Goal: Information Seeking & Learning: Learn about a topic

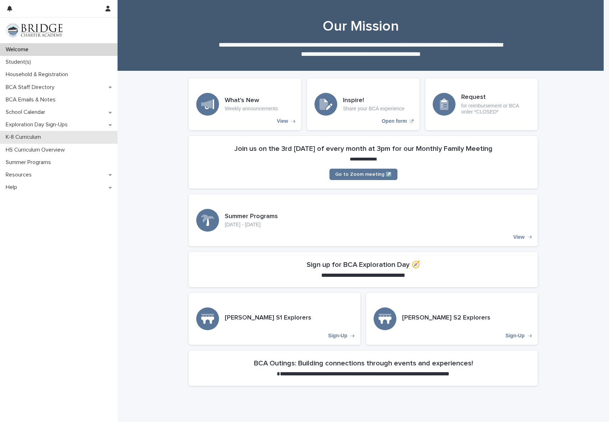
click at [30, 140] on p "K-8 Curriculum" at bounding box center [25, 137] width 44 height 7
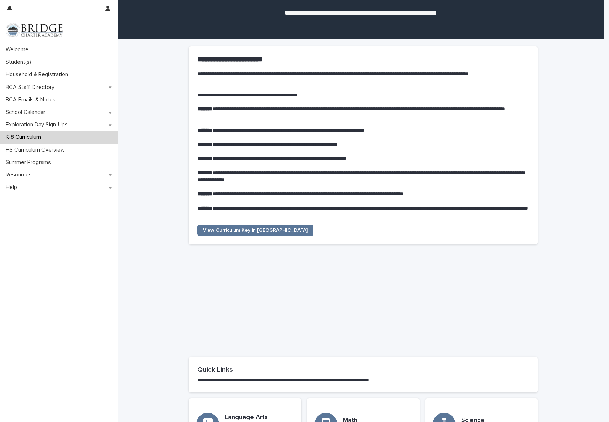
scroll to position [179, 0]
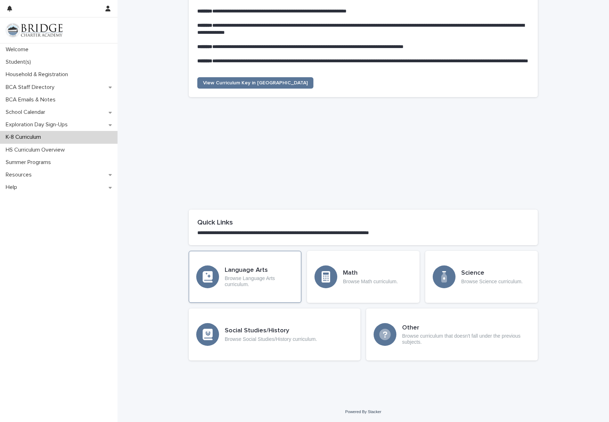
click at [248, 267] on h3 "Language Arts" at bounding box center [259, 271] width 69 height 8
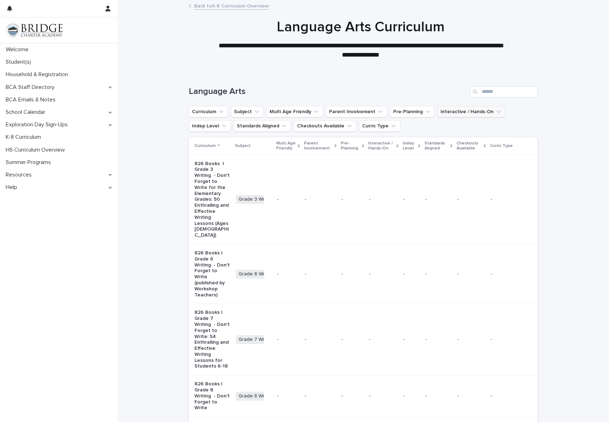
click at [449, 113] on button "Interactive / Hands-On" at bounding box center [471, 111] width 68 height 11
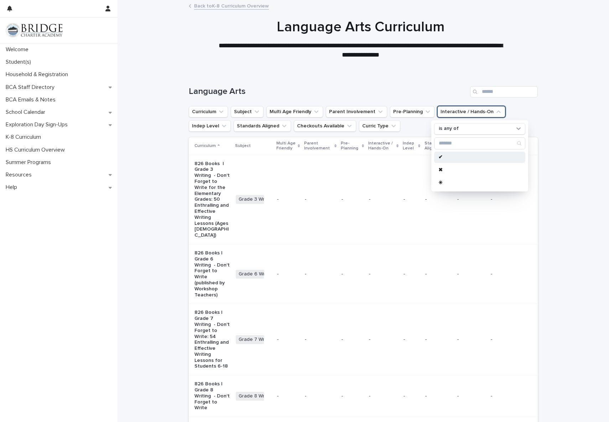
click at [441, 158] on p "✔" at bounding box center [475, 157] width 75 height 5
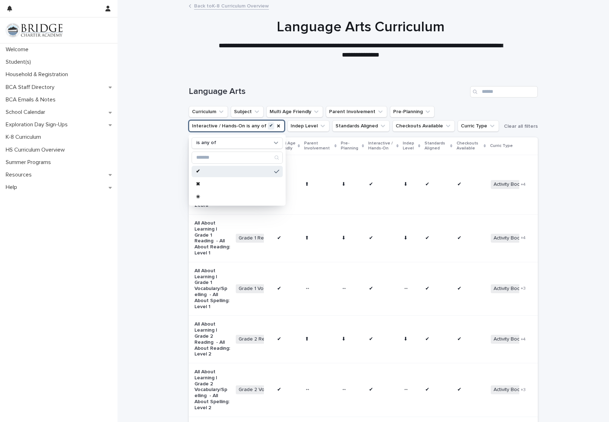
click at [356, 63] on div at bounding box center [361, 35] width 486 height 71
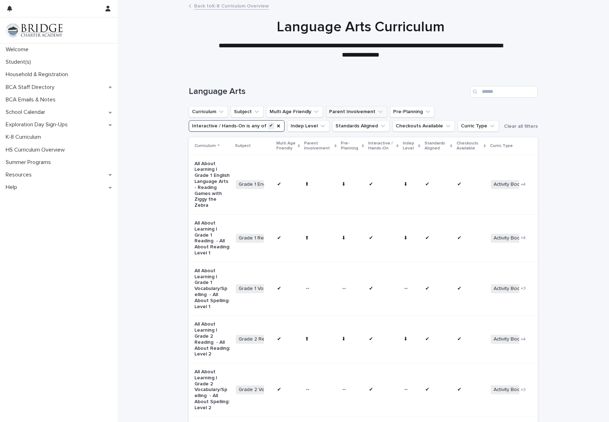
click at [363, 110] on button "Parent Involvement" at bounding box center [356, 111] width 61 height 11
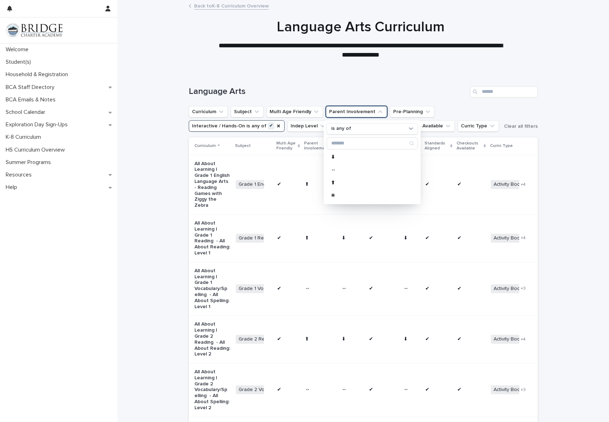
click at [322, 83] on div "Language Arts" at bounding box center [363, 89] width 349 height 34
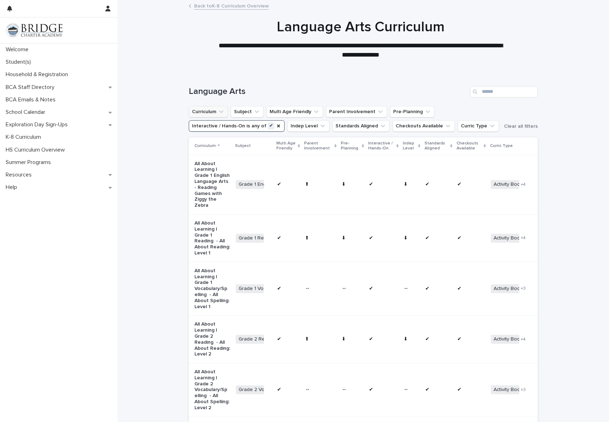
click at [220, 110] on icon "Curriculum" at bounding box center [221, 111] width 7 height 7
click at [219, 109] on icon "Curriculum" at bounding box center [221, 111] width 7 height 7
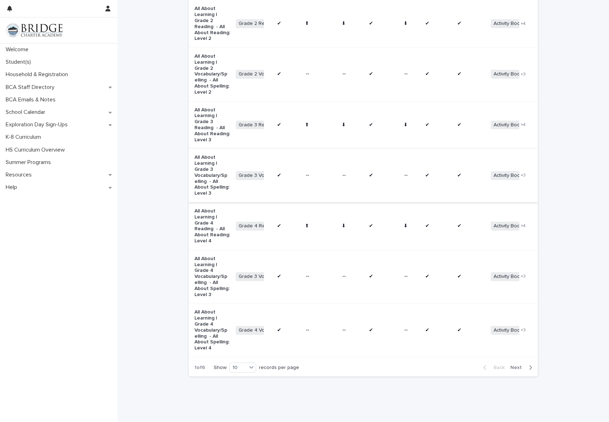
scroll to position [320, 0]
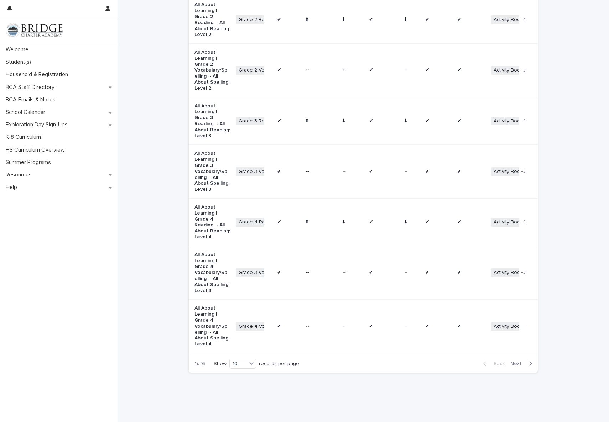
click at [519, 361] on span "Next" at bounding box center [518, 363] width 16 height 5
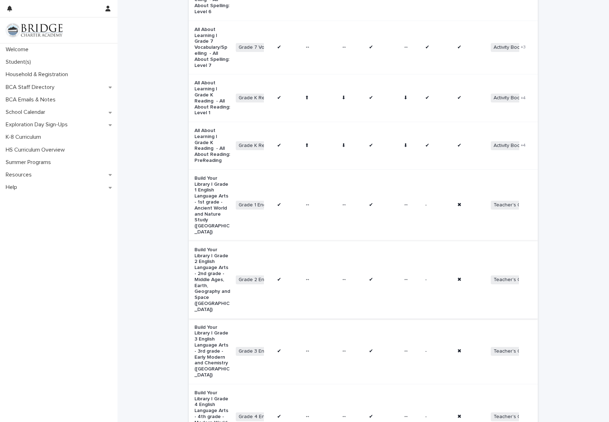
scroll to position [386, 0]
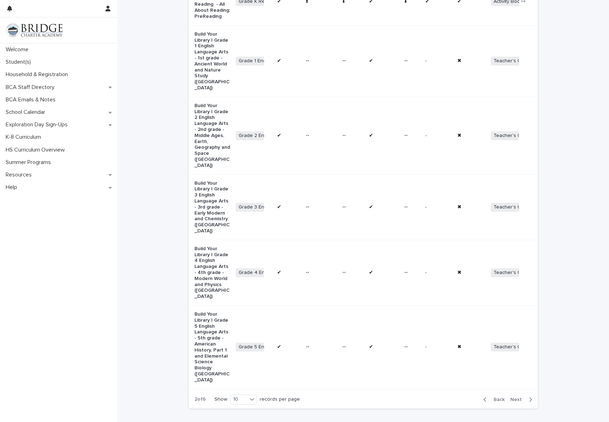
click at [520, 397] on span "Next" at bounding box center [518, 399] width 16 height 5
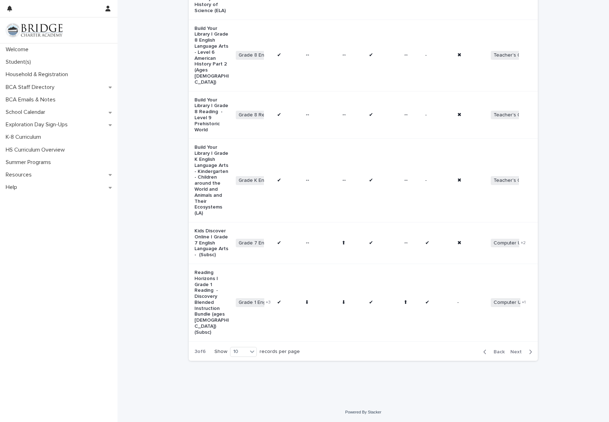
scroll to position [553, 0]
click at [514, 350] on span "Next" at bounding box center [518, 352] width 16 height 5
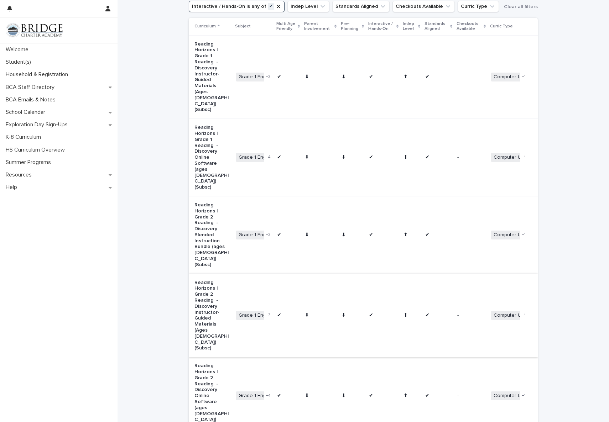
scroll to position [128, 0]
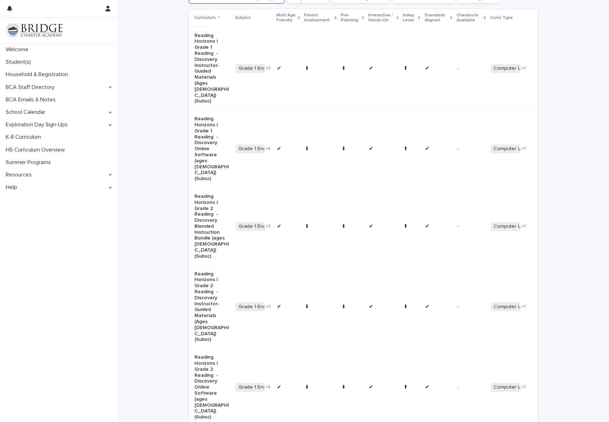
click at [202, 271] on p "Reading Horizons | Grade 2 Reading - Discovery Instructor-Guided Materials (Age…" at bounding box center [212, 307] width 36 height 72
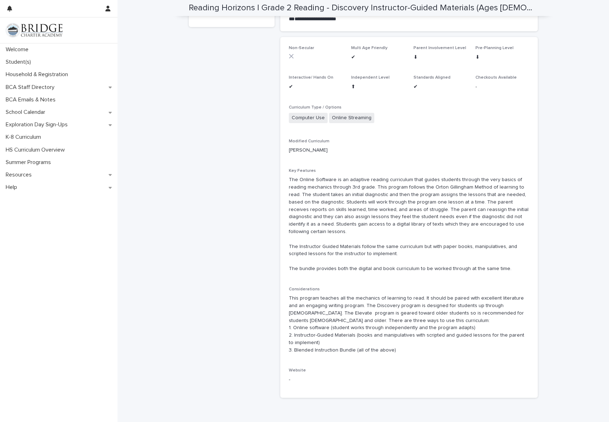
scroll to position [131, 0]
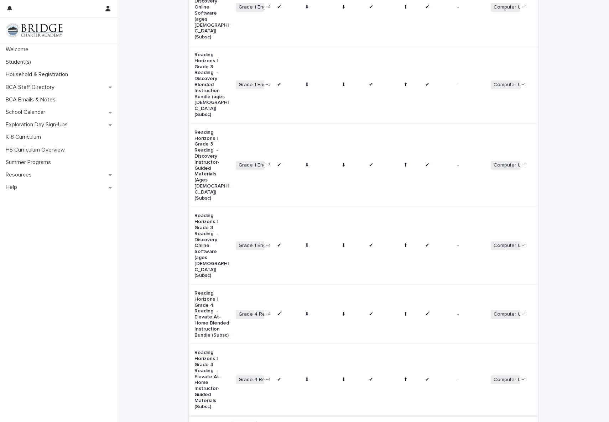
scroll to position [511, 0]
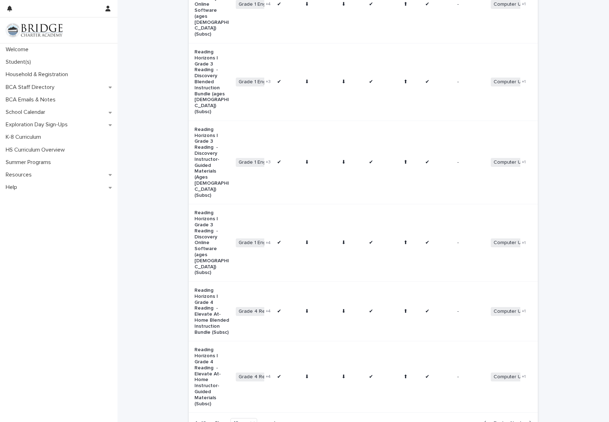
click at [520, 421] on span "Next" at bounding box center [518, 423] width 16 height 5
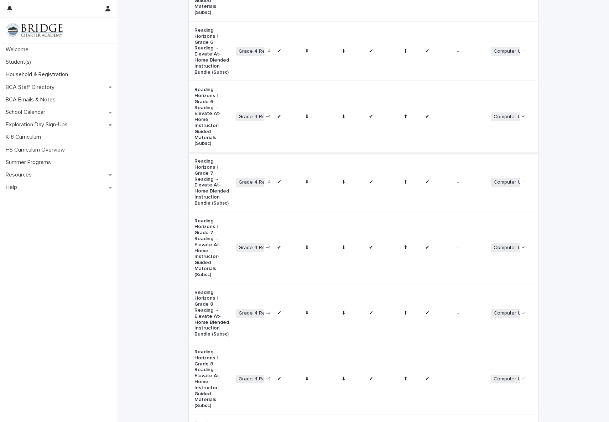
scroll to position [529, 0]
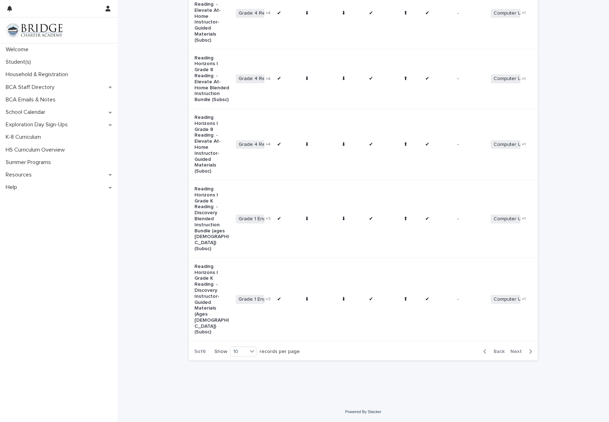
click at [512, 353] on span "Next" at bounding box center [518, 351] width 16 height 5
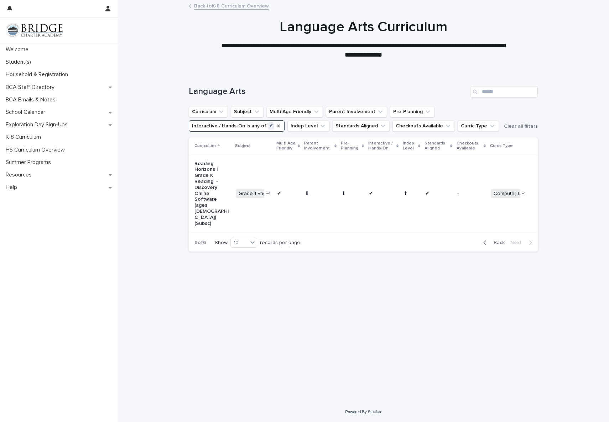
click at [276, 127] on icon "Interactive / Hands-On" at bounding box center [279, 126] width 6 height 6
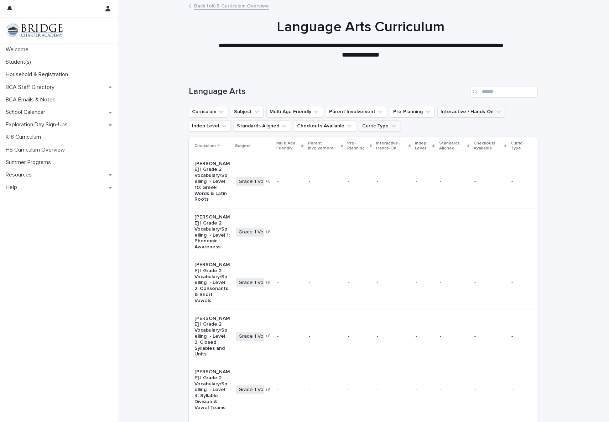
click at [390, 125] on button "Curric Type" at bounding box center [379, 125] width 41 height 11
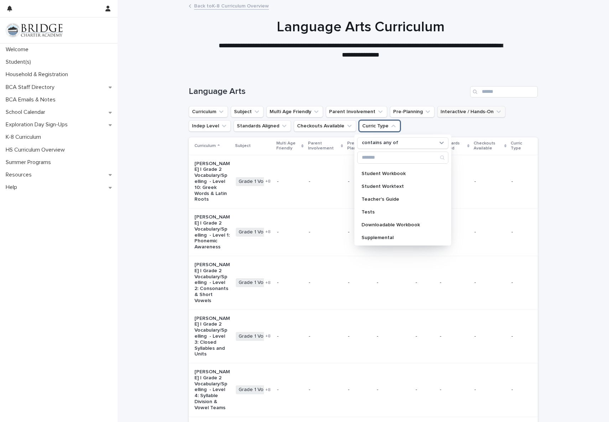
scroll to position [216, 0]
click at [413, 174] on p "Student Workbook" at bounding box center [398, 173] width 75 height 5
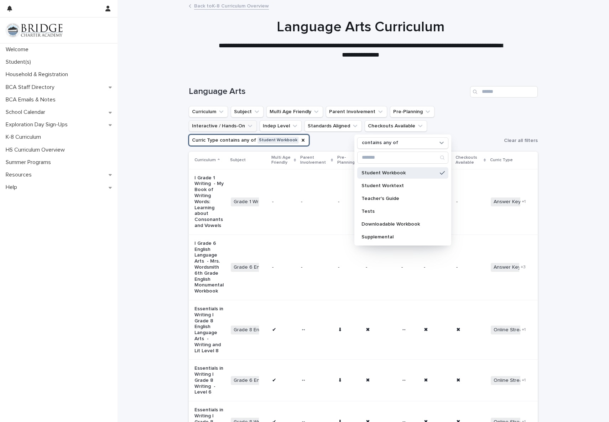
click at [567, 209] on div "Loading... Saving… Loading... Saving… Language Arts Curriculum Subject Multi Ag…" at bounding box center [363, 392] width 491 height 640
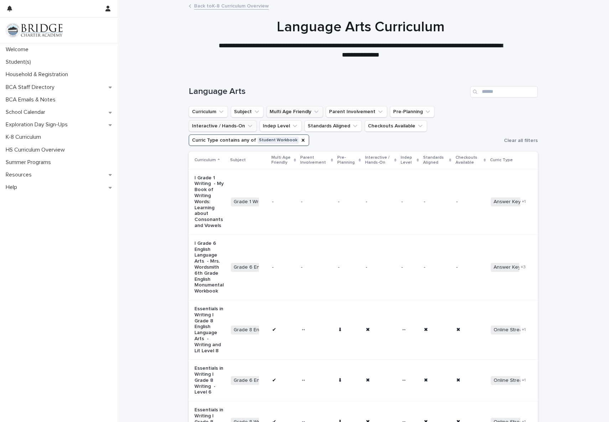
click at [299, 113] on button "Multi Age Friendly" at bounding box center [294, 111] width 57 height 11
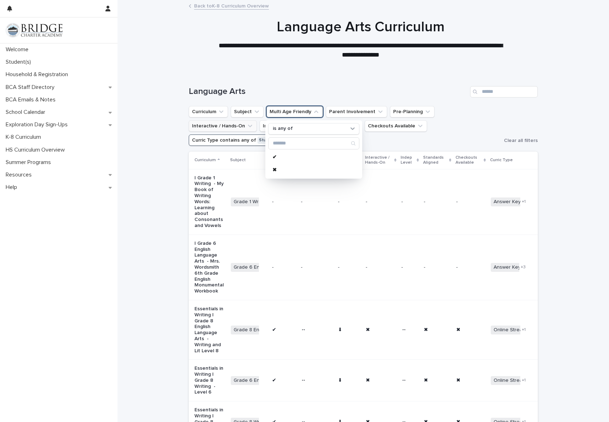
click at [299, 112] on button "Multi Age Friendly" at bounding box center [294, 111] width 57 height 11
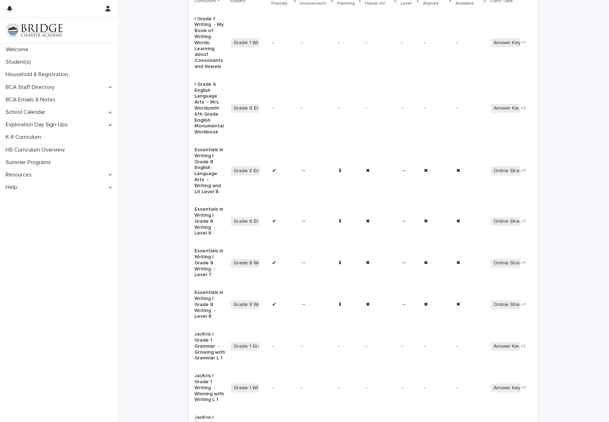
scroll to position [12, 0]
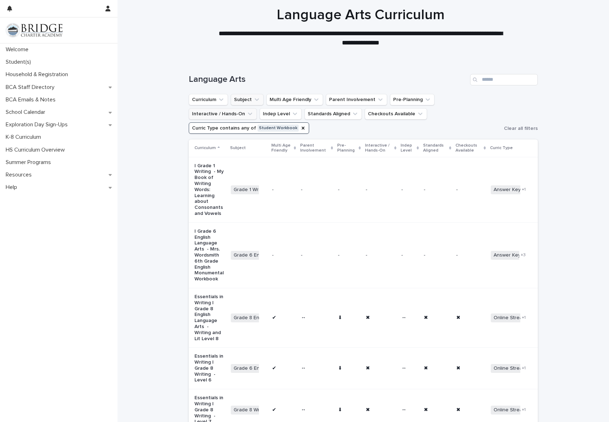
click at [254, 100] on icon "Subject" at bounding box center [256, 99] width 7 height 7
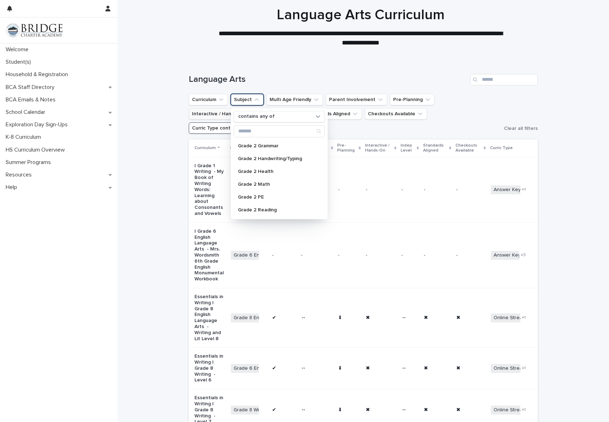
scroll to position [308, 0]
click at [272, 196] on p "Grade 2 Reading" at bounding box center [275, 196] width 75 height 5
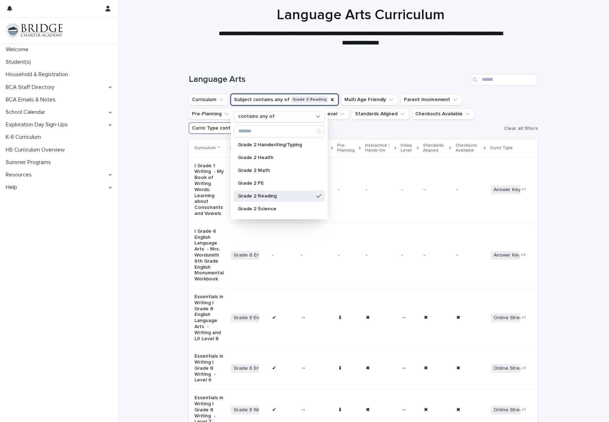
click at [571, 185] on div "Loading... Saving… Loading... Saving… Language Arts Curriculum Subject contains…" at bounding box center [363, 380] width 491 height 640
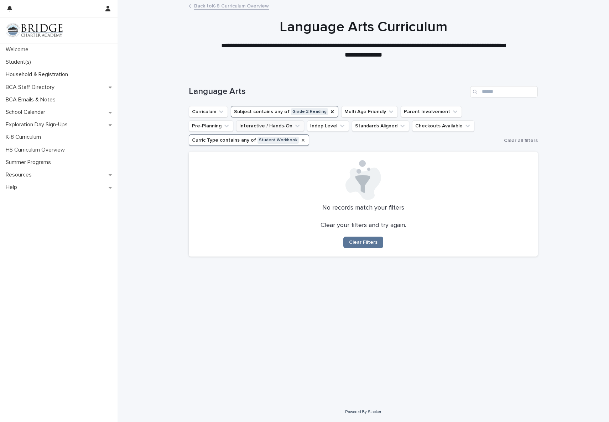
click at [300, 139] on icon "Curric Type" at bounding box center [303, 140] width 6 height 6
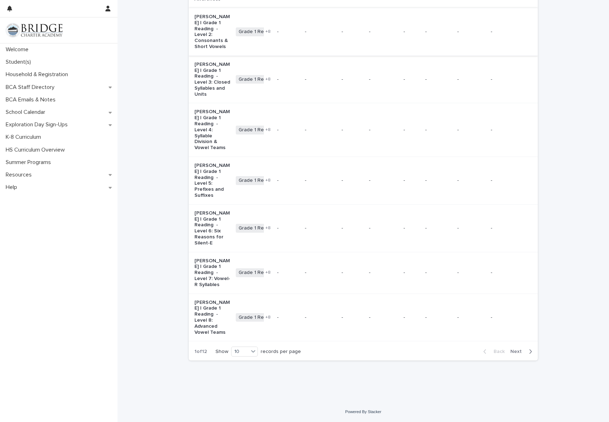
scroll to position [314, 0]
click at [516, 353] on span "Next" at bounding box center [518, 351] width 16 height 5
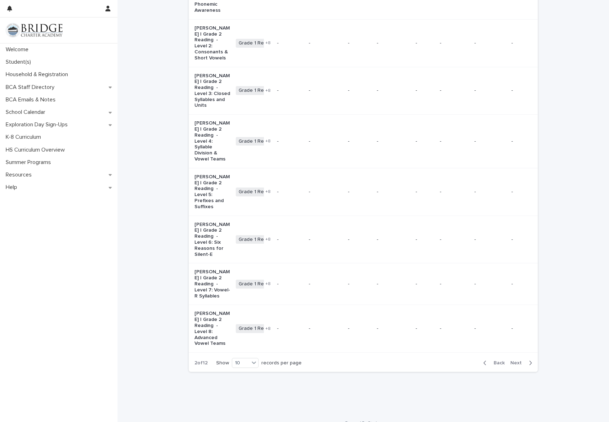
scroll to position [314, 0]
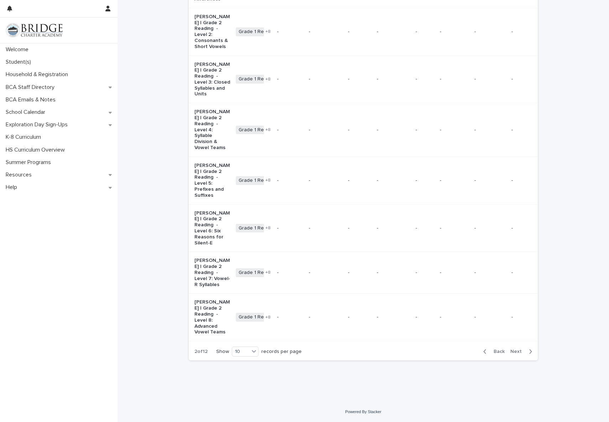
click at [210, 226] on p "[PERSON_NAME] | Grade 2 Reading - Level 6: Six Reasons for Silent-E" at bounding box center [212, 228] width 36 height 36
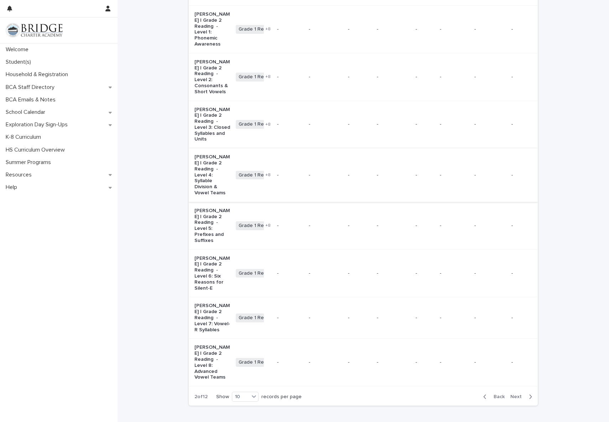
scroll to position [314, 0]
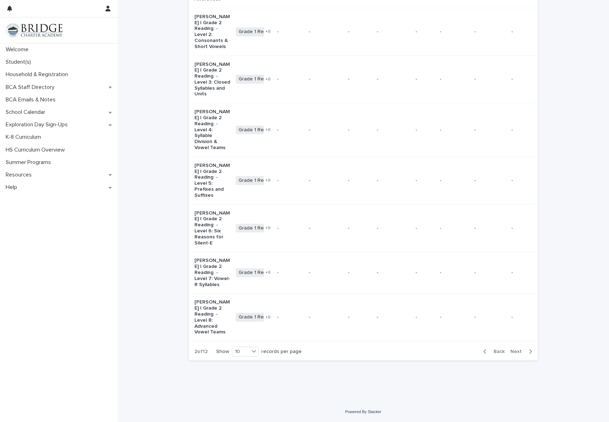
click at [518, 354] on span "Next" at bounding box center [518, 351] width 16 height 5
click at [512, 354] on span "Next" at bounding box center [518, 351] width 16 height 5
click at [517, 355] on button "Next" at bounding box center [522, 352] width 30 height 6
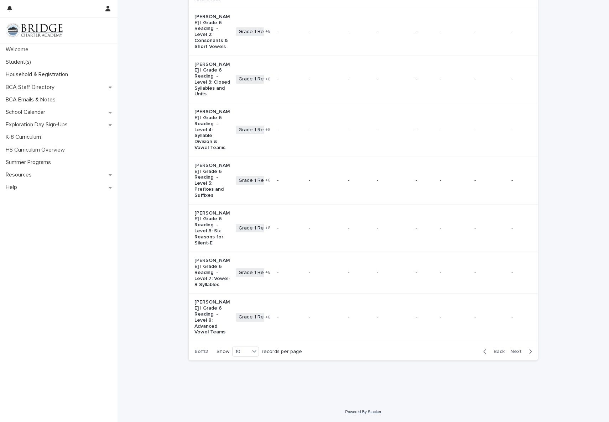
click at [517, 355] on button "Next" at bounding box center [522, 352] width 30 height 6
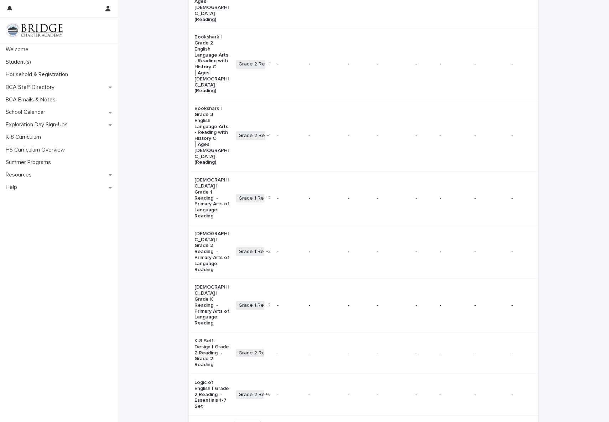
click at [202, 380] on p "Logic of English | Grade 2 Reading - Essentials 1-7 Set" at bounding box center [212, 395] width 36 height 30
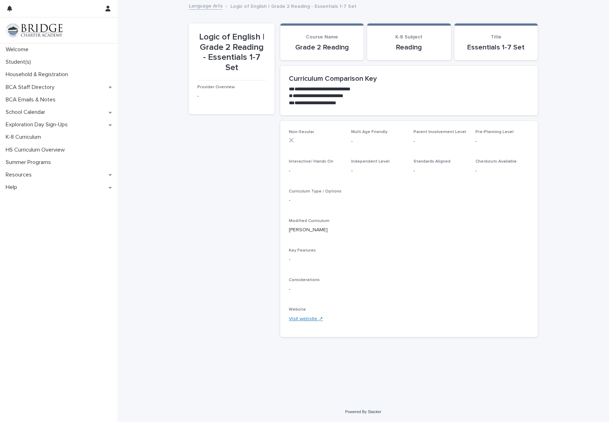
click at [303, 319] on link "Visit website ↗" at bounding box center [306, 319] width 34 height 5
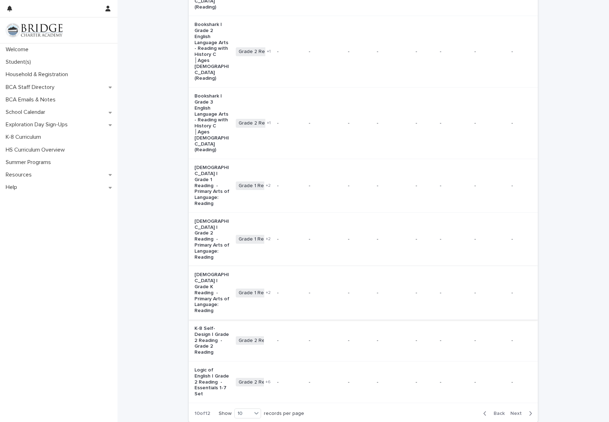
scroll to position [350, 0]
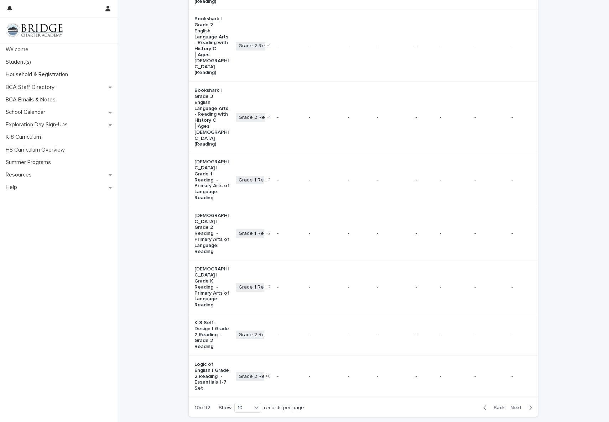
click at [516, 406] on span "Next" at bounding box center [518, 408] width 16 height 5
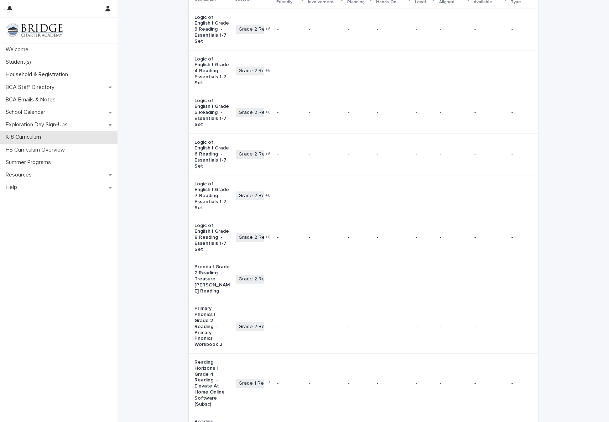
scroll to position [176, 0]
